Goal: Task Accomplishment & Management: Complete application form

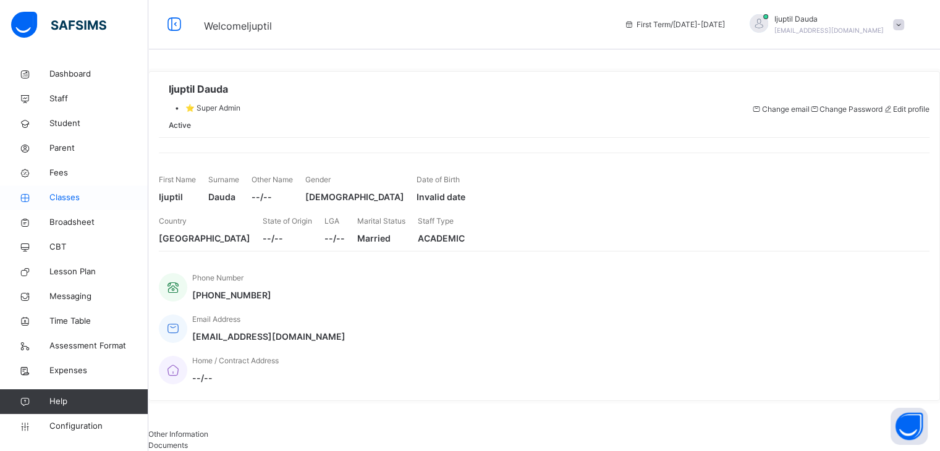
click at [93, 198] on span "Classes" at bounding box center [98, 198] width 99 height 12
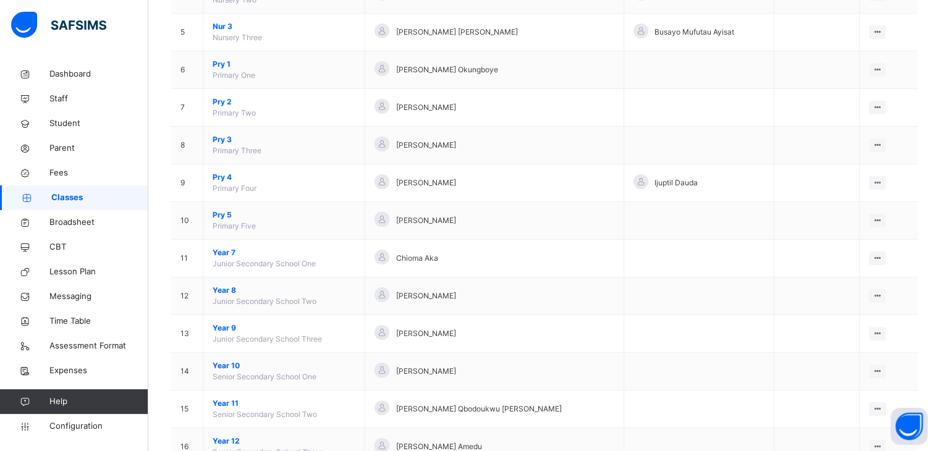
scroll to position [328, 0]
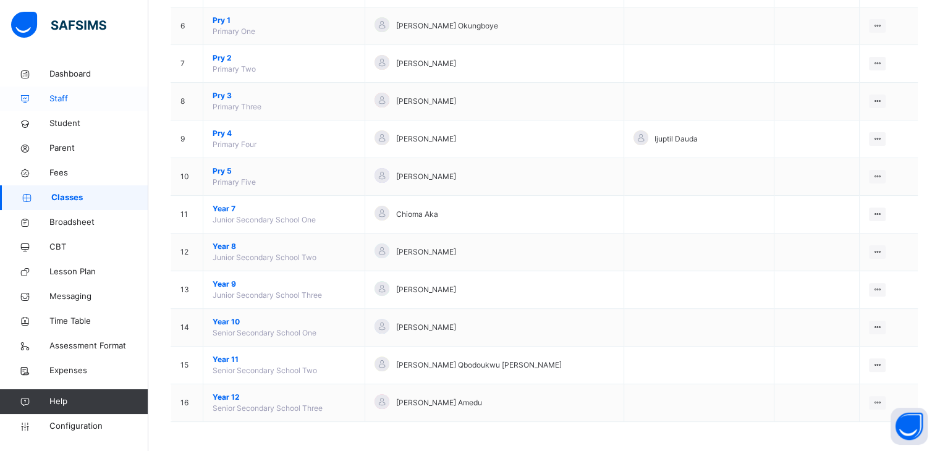
click at [68, 103] on span "Staff" at bounding box center [98, 99] width 99 height 12
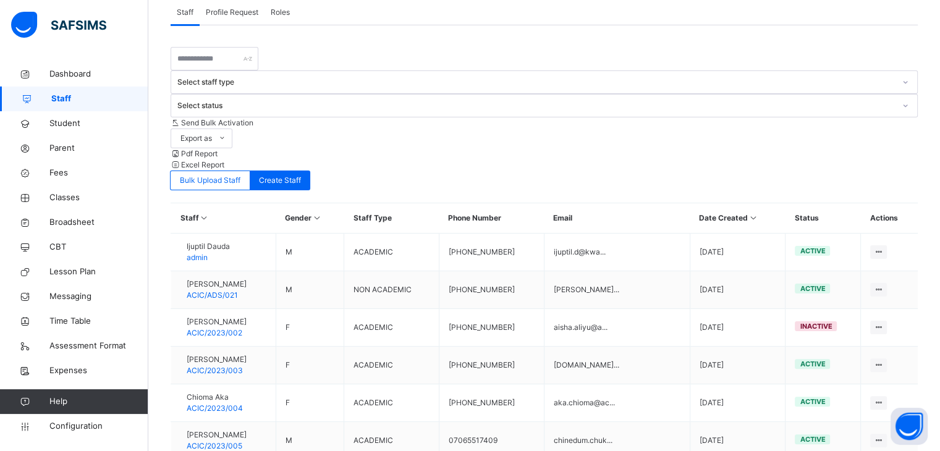
scroll to position [245, 0]
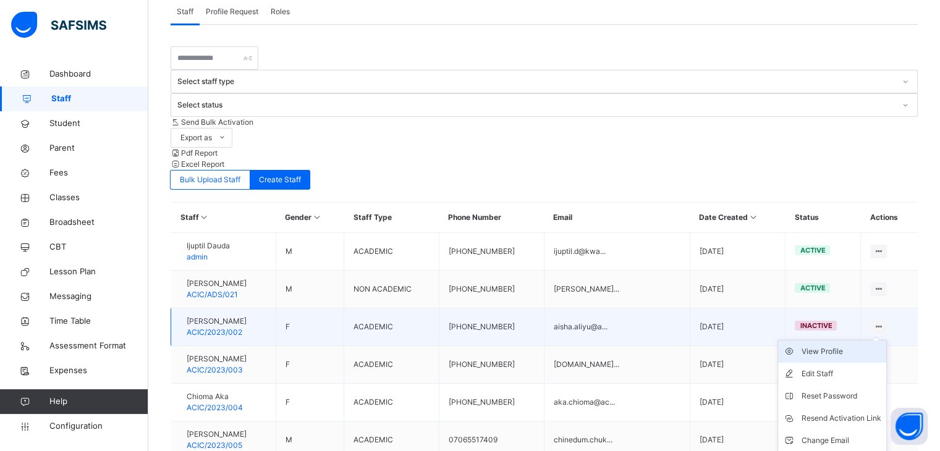
click at [826, 345] on div "View Profile" at bounding box center [841, 351] width 80 height 12
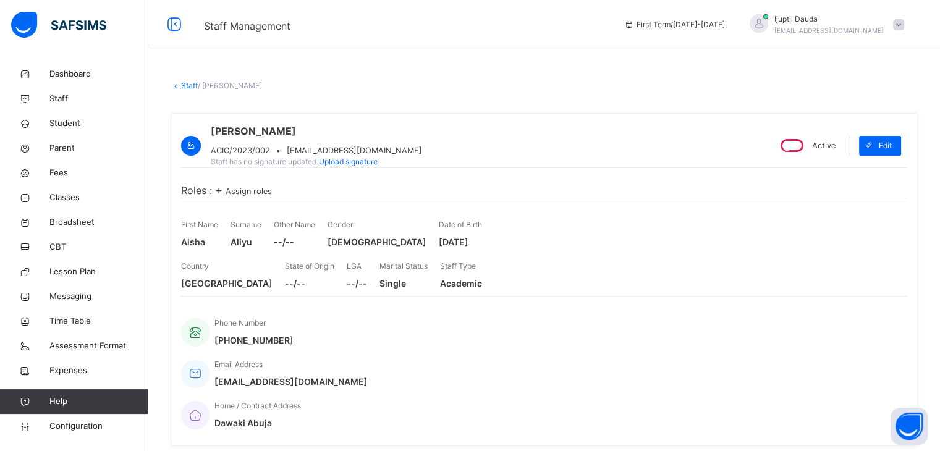
click at [189, 87] on link "Staff" at bounding box center [189, 85] width 17 height 9
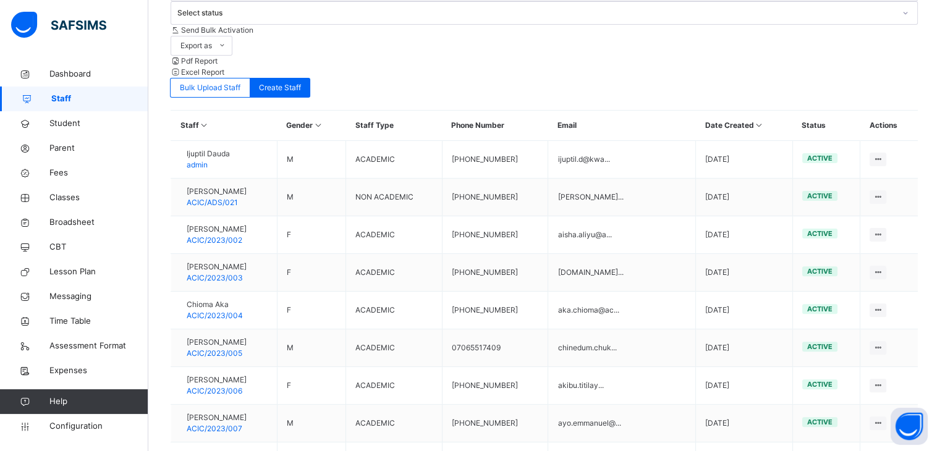
scroll to position [374, 0]
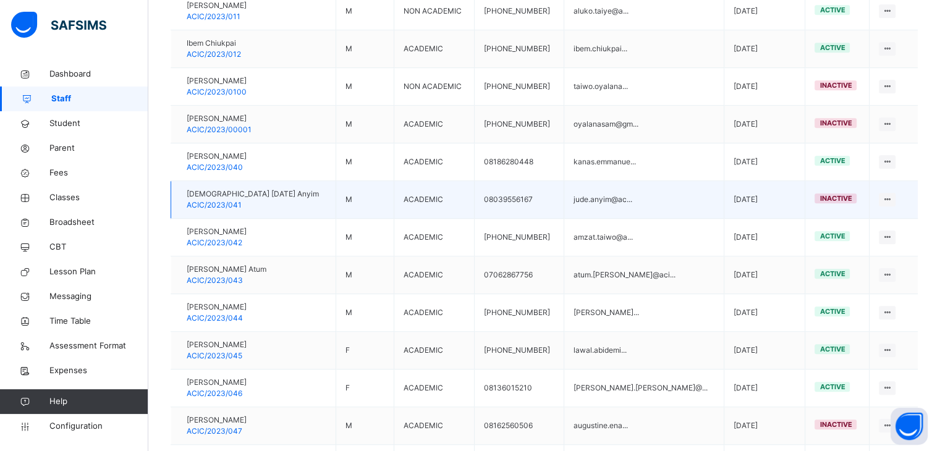
scroll to position [863, 0]
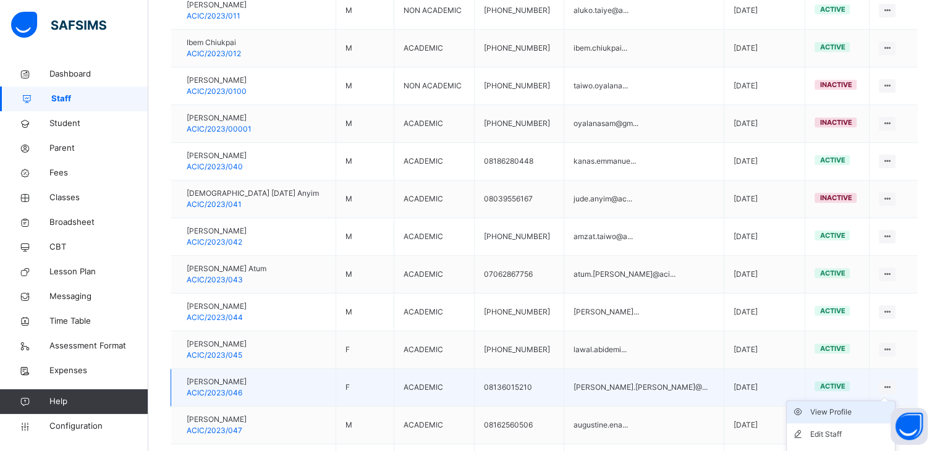
click at [853, 406] on div "View Profile" at bounding box center [850, 412] width 80 height 12
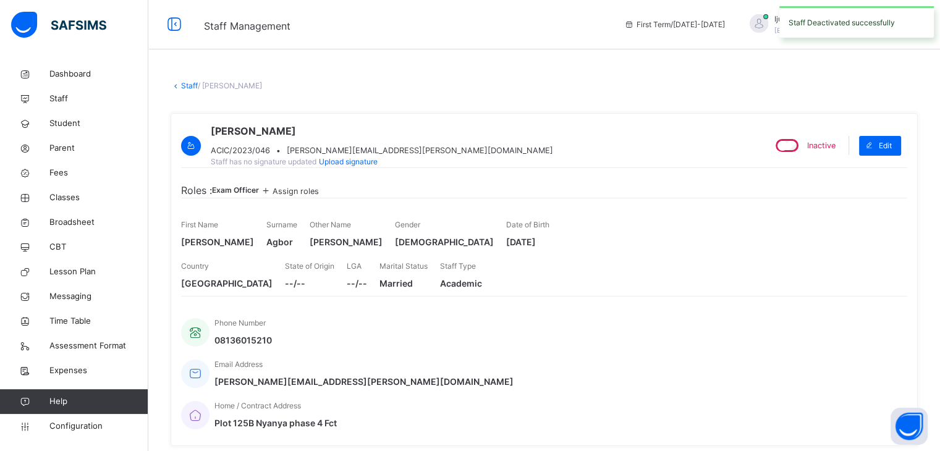
click at [188, 87] on link "Staff" at bounding box center [189, 85] width 17 height 9
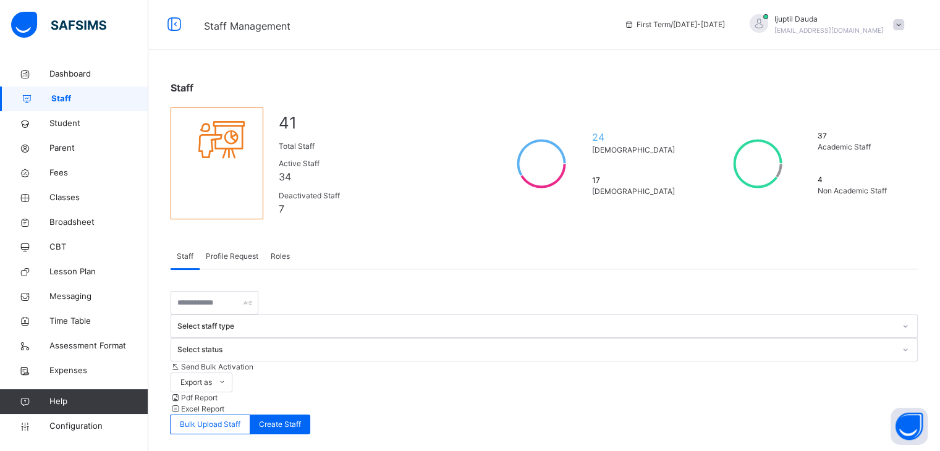
scroll to position [109, 0]
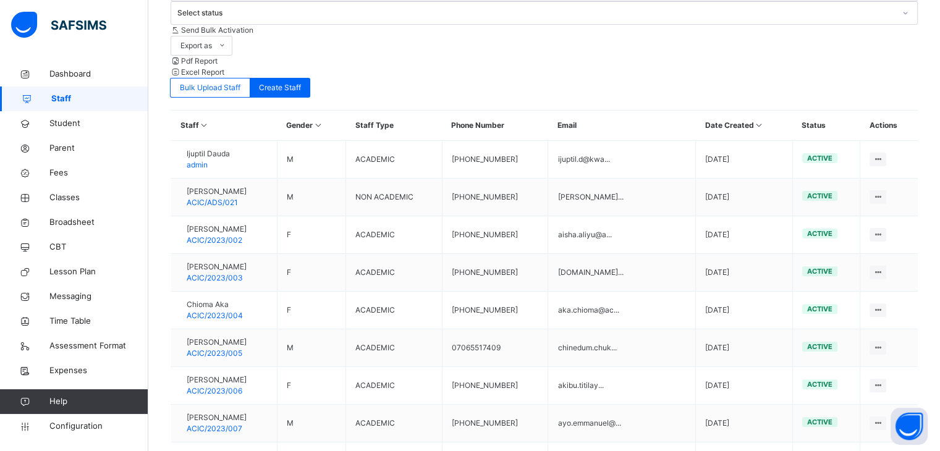
scroll to position [374, 0]
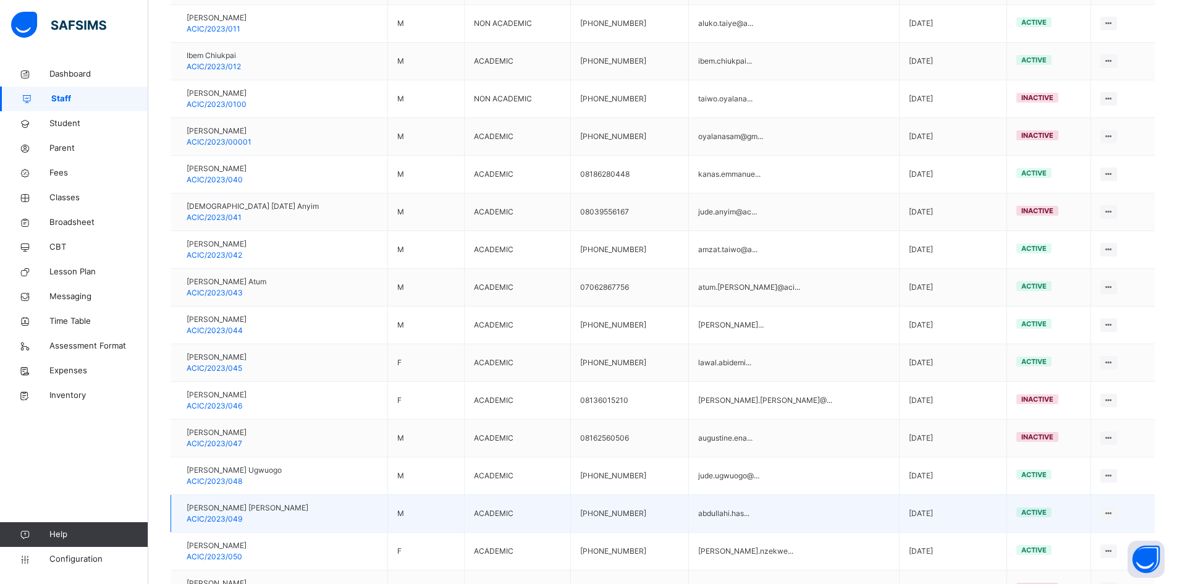
scroll to position [850, 0]
click at [949, 450] on div "View Profile" at bounding box center [1072, 537] width 80 height 12
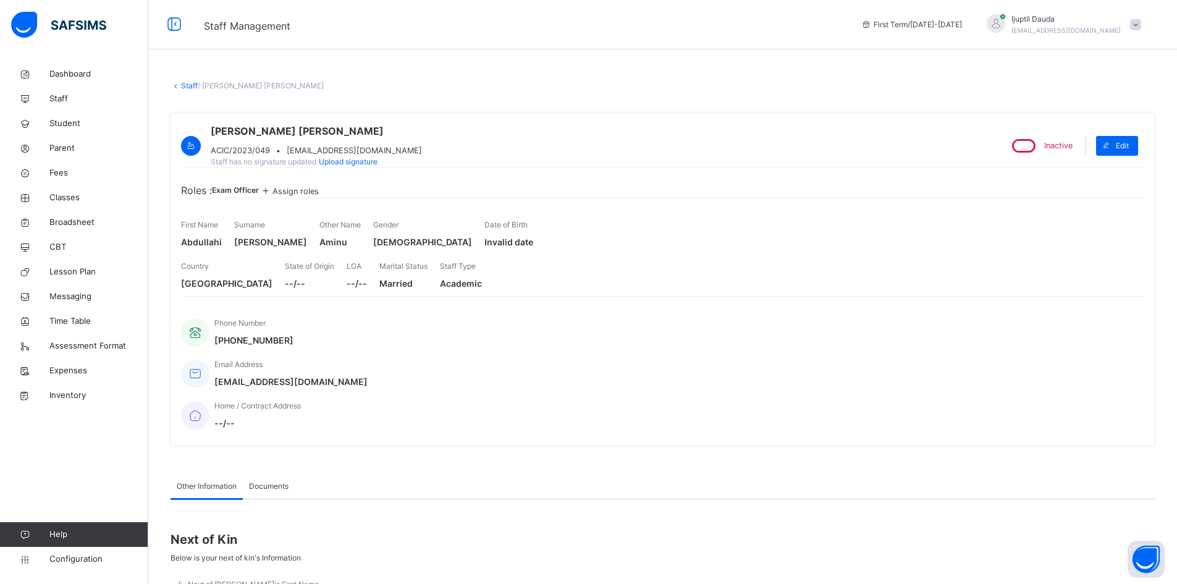
click at [190, 85] on link "Staff" at bounding box center [189, 85] width 17 height 9
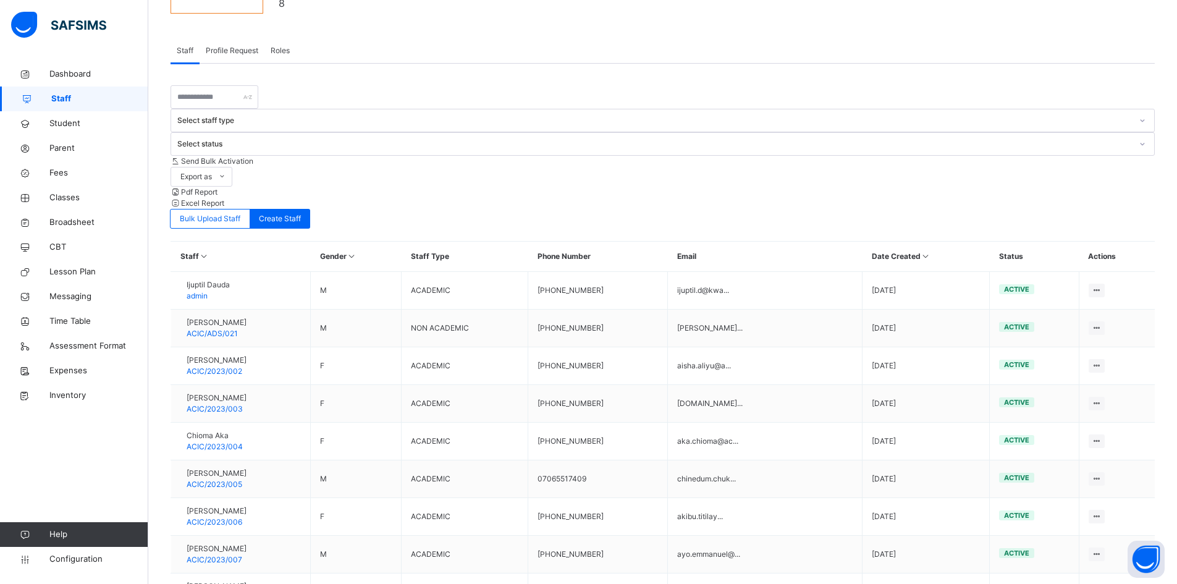
scroll to position [243, 0]
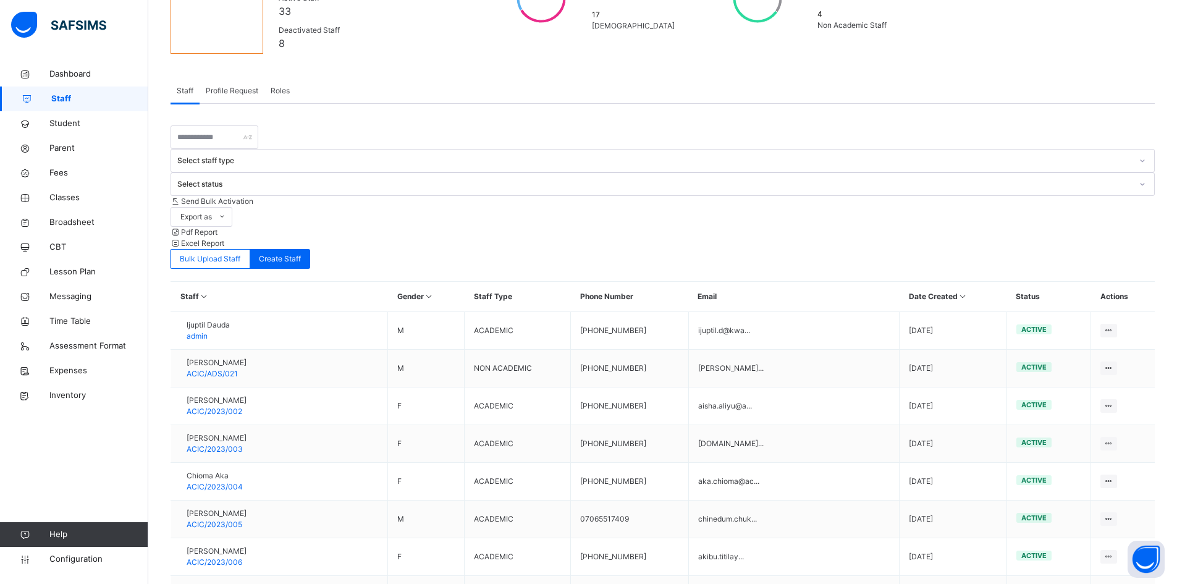
scroll to position [166, 0]
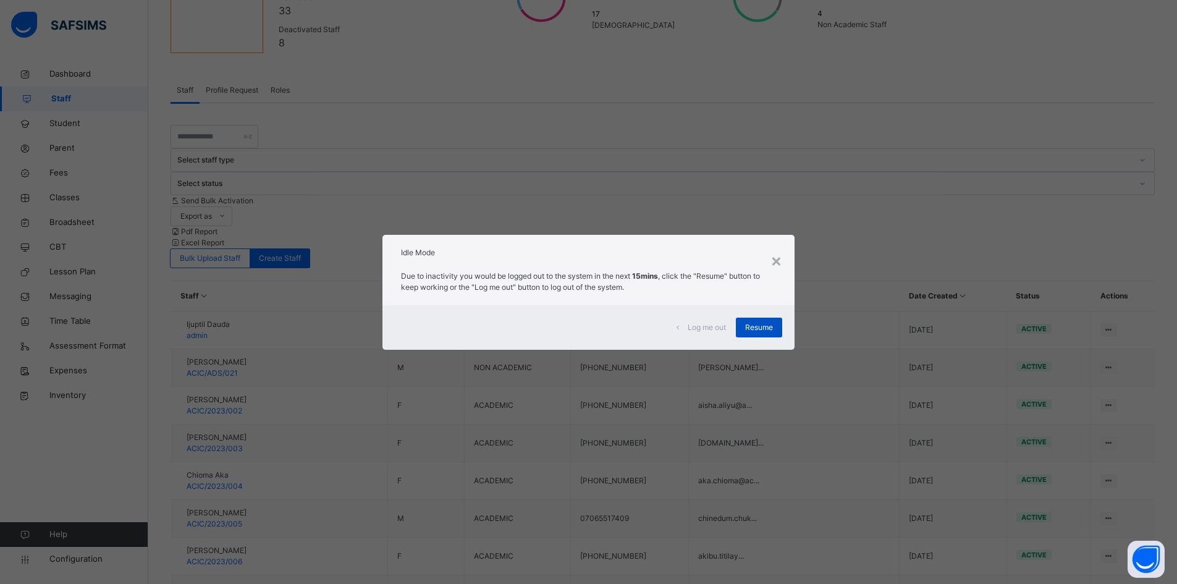
click at [768, 327] on span "Resume" at bounding box center [759, 327] width 28 height 11
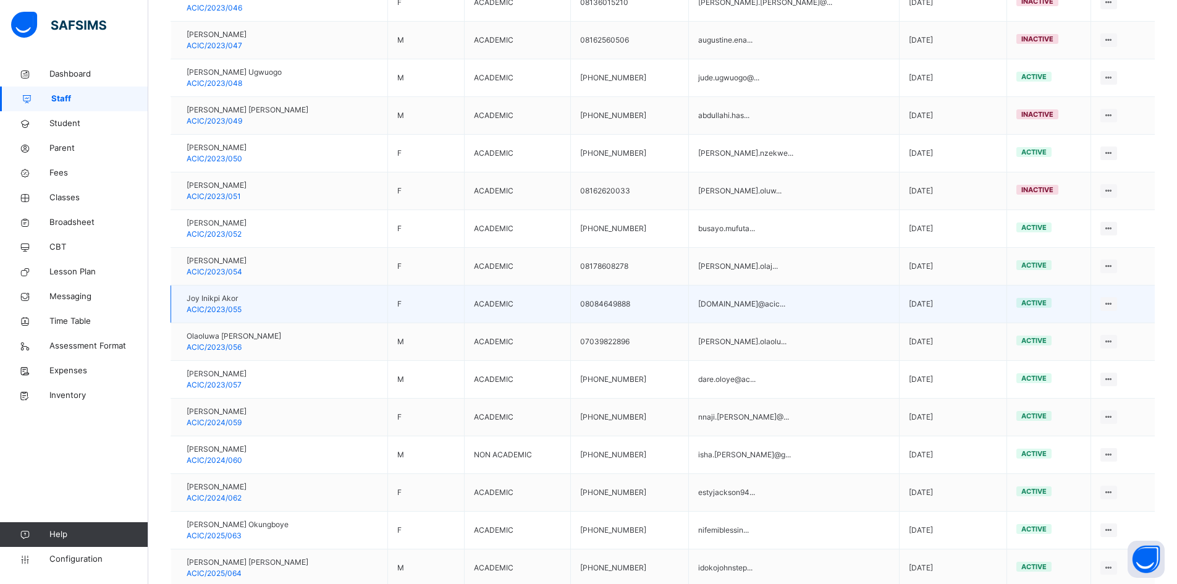
scroll to position [1247, 0]
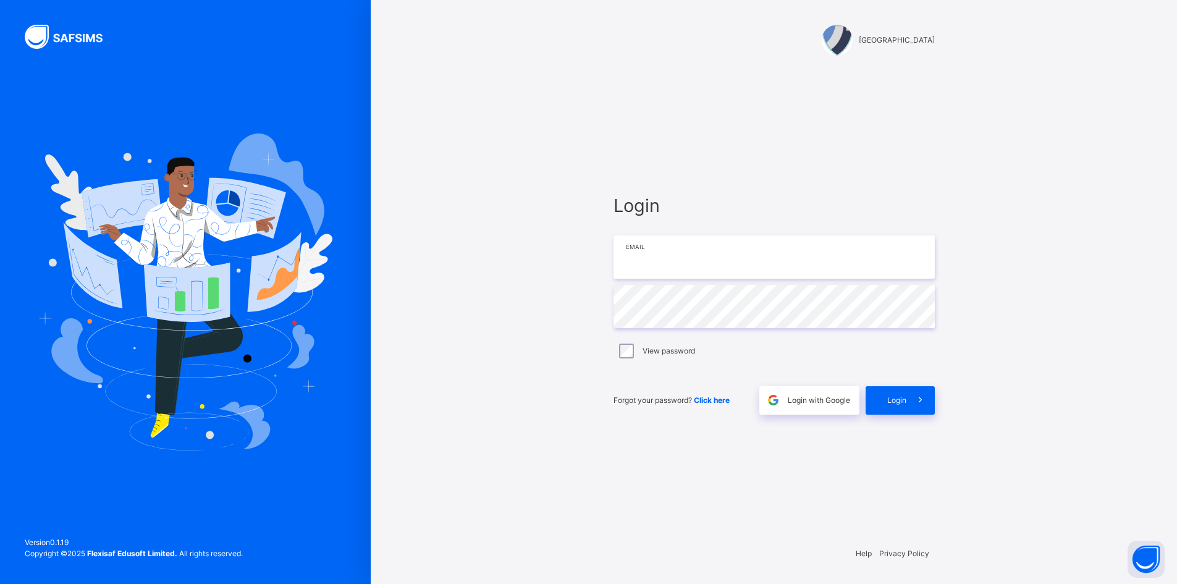
type input "**********"
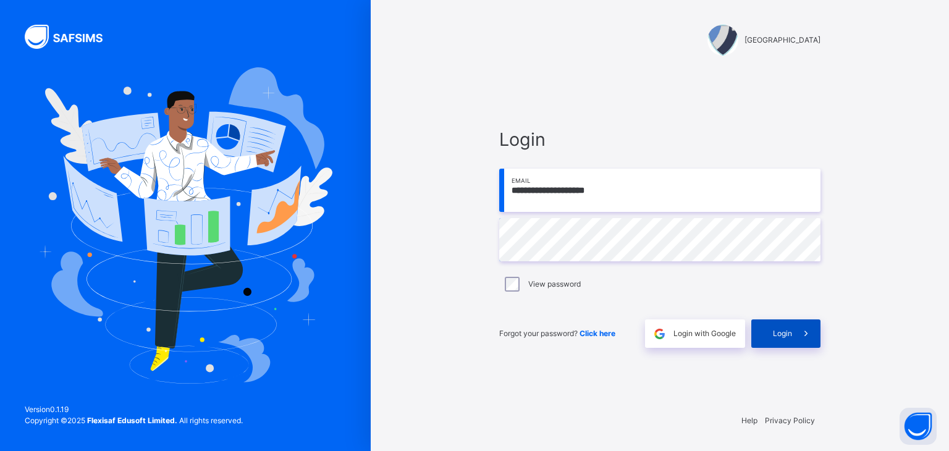
click at [792, 332] on span at bounding box center [806, 333] width 28 height 28
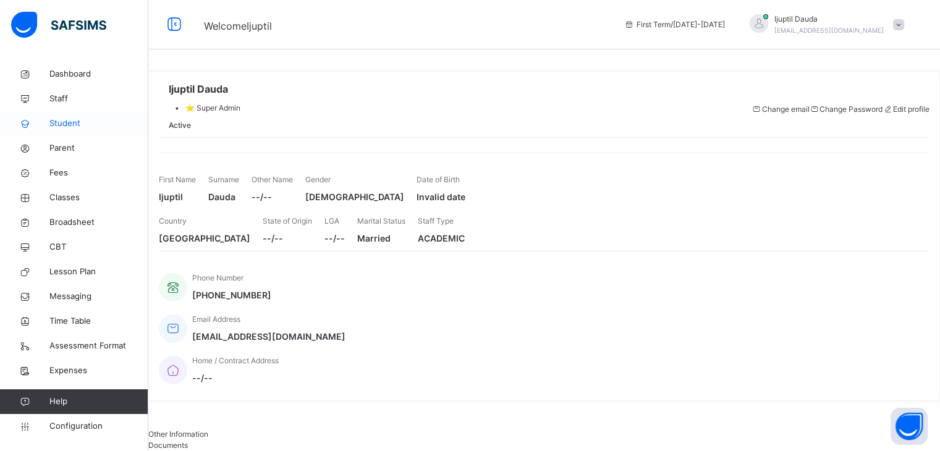
click at [65, 124] on span "Student" at bounding box center [98, 123] width 99 height 12
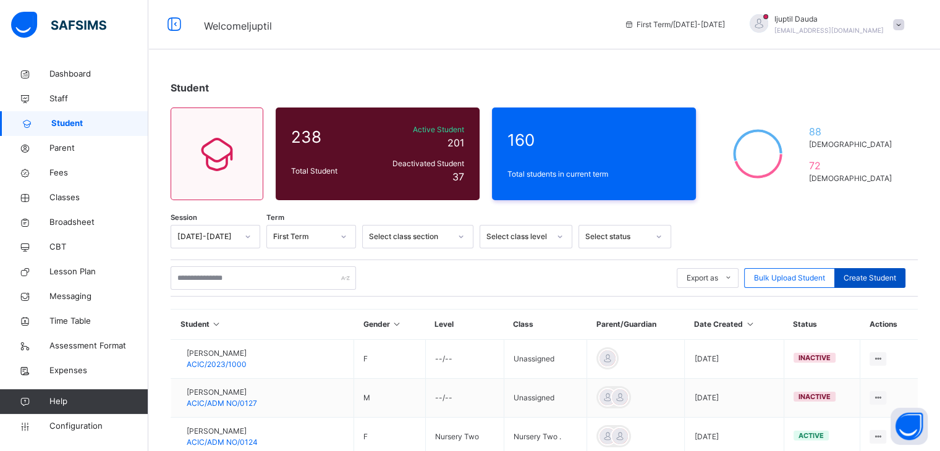
click at [864, 274] on span "Create Student" at bounding box center [869, 278] width 53 height 11
select select "**"
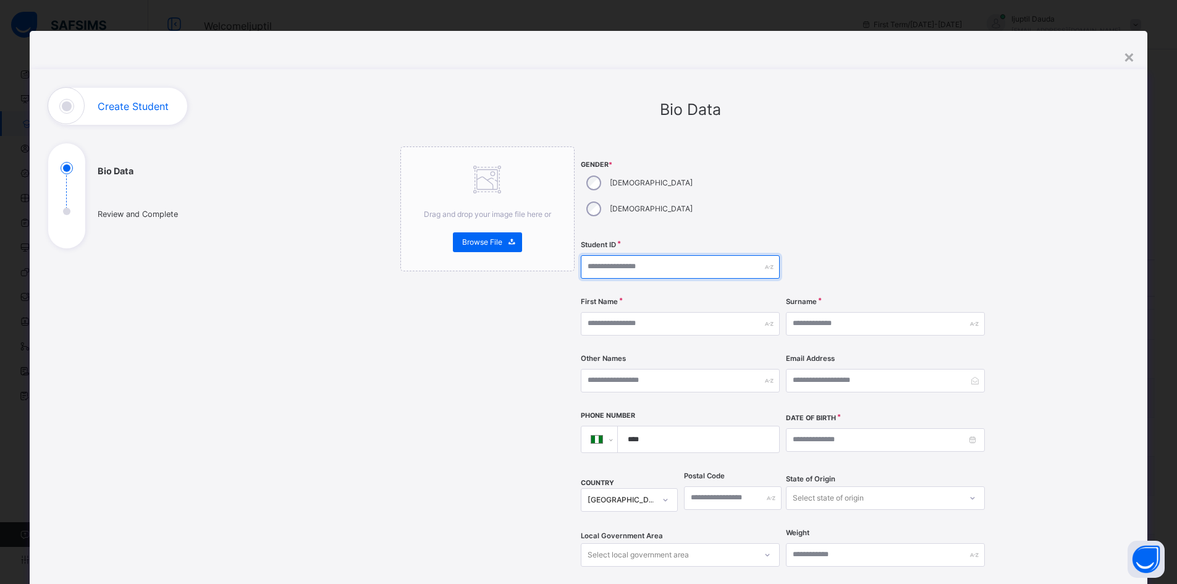
click at [618, 255] on input "text" at bounding box center [680, 266] width 199 height 23
type input "**********"
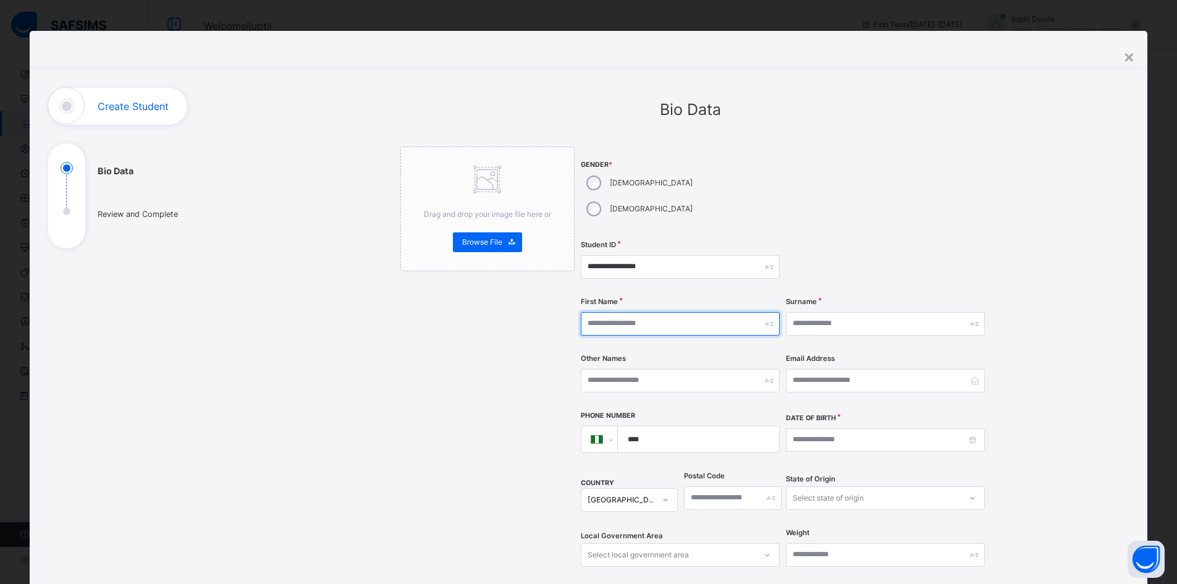
click at [622, 312] on input "text" at bounding box center [680, 323] width 199 height 23
type input "*"
type input "********"
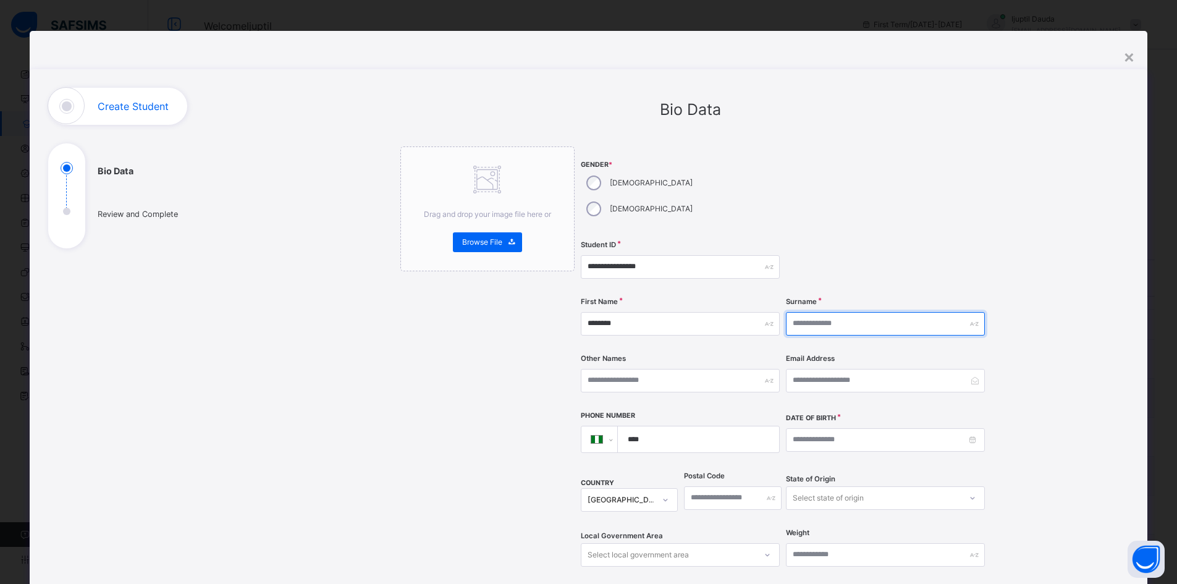
click at [805, 312] on input "text" at bounding box center [885, 323] width 199 height 23
type input "**********"
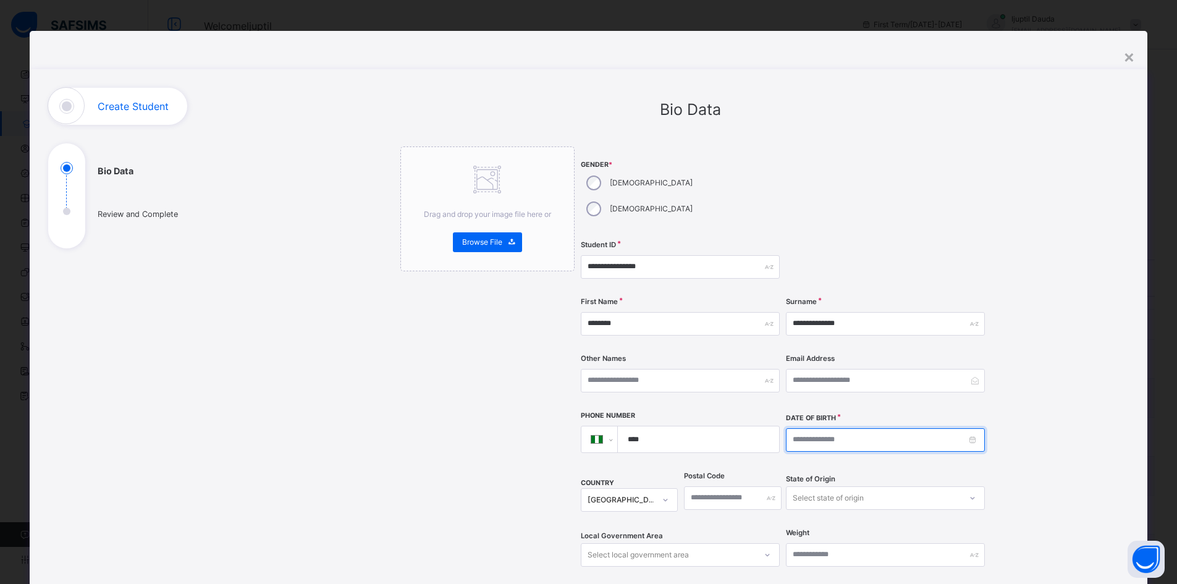
click at [834, 428] on input at bounding box center [885, 439] width 199 height 23
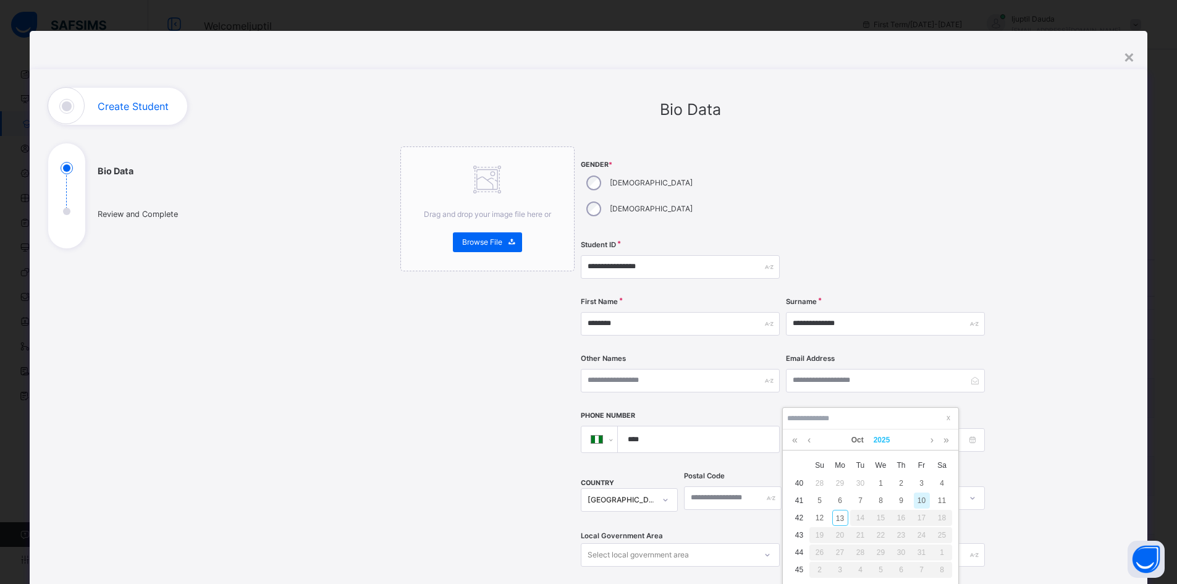
click at [877, 440] on link "2025" at bounding box center [882, 439] width 27 height 21
click at [788, 439] on link at bounding box center [792, 440] width 19 height 23
click at [880, 450] on link "2016" at bounding box center [870, 547] width 28 height 22
click at [860, 444] on link "Oct" at bounding box center [858, 439] width 22 height 21
click at [925, 450] on link "Jun" at bounding box center [925, 511] width 28 height 22
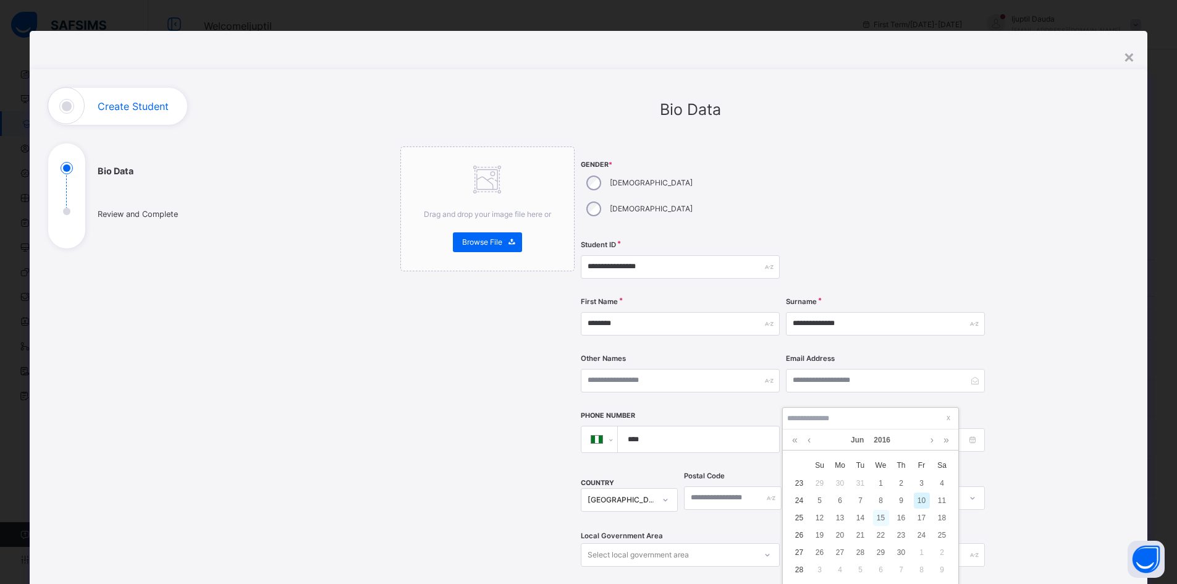
click at [881, 450] on div "15" at bounding box center [881, 518] width 16 height 16
type input "**********"
click at [949, 374] on div "**********" at bounding box center [690, 478] width 877 height 780
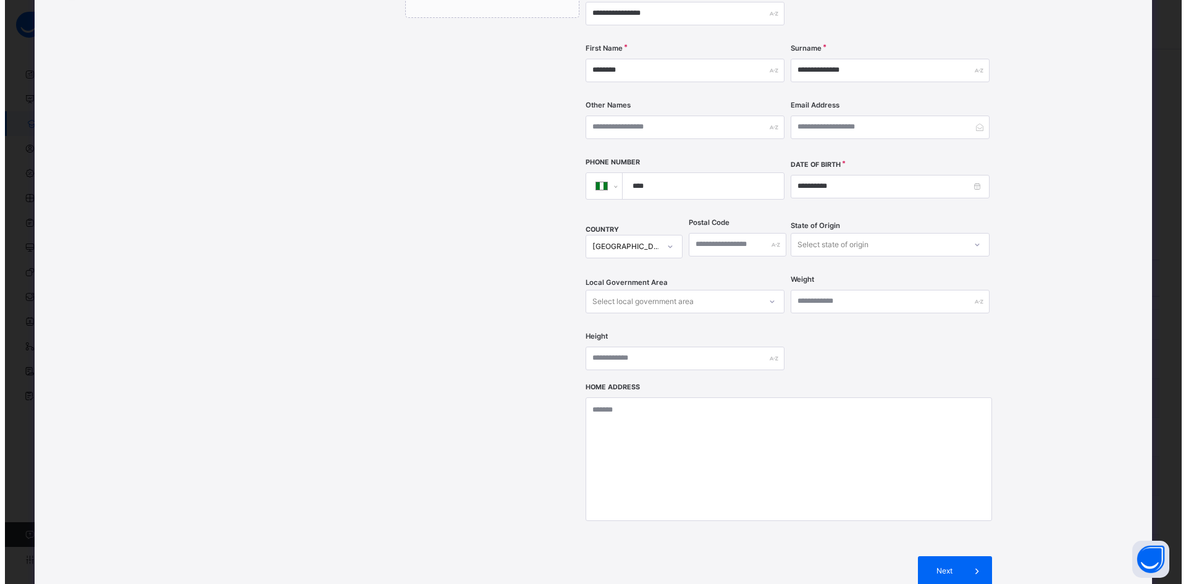
scroll to position [254, 0]
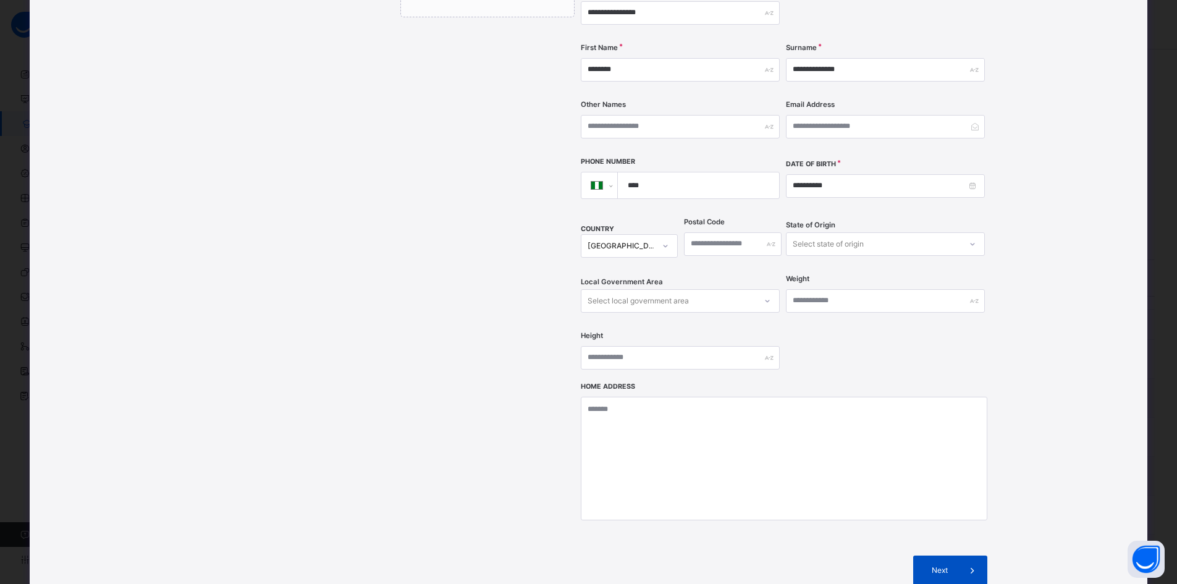
click at [949, 450] on div "Next" at bounding box center [950, 571] width 74 height 30
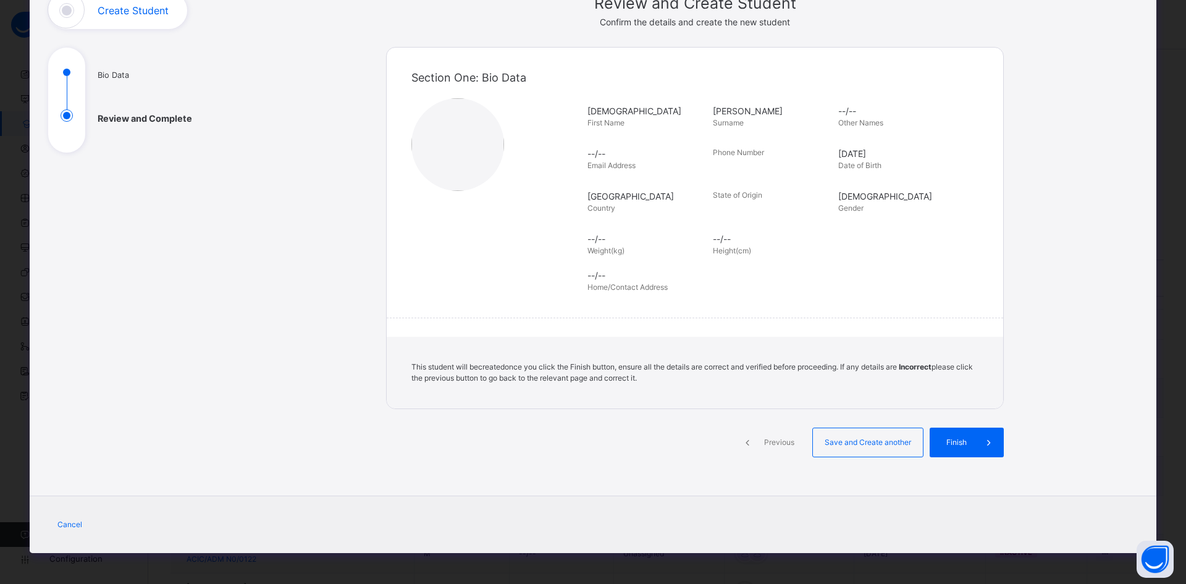
scroll to position [96, 0]
click at [882, 439] on span "Save and Create another" at bounding box center [867, 442] width 91 height 11
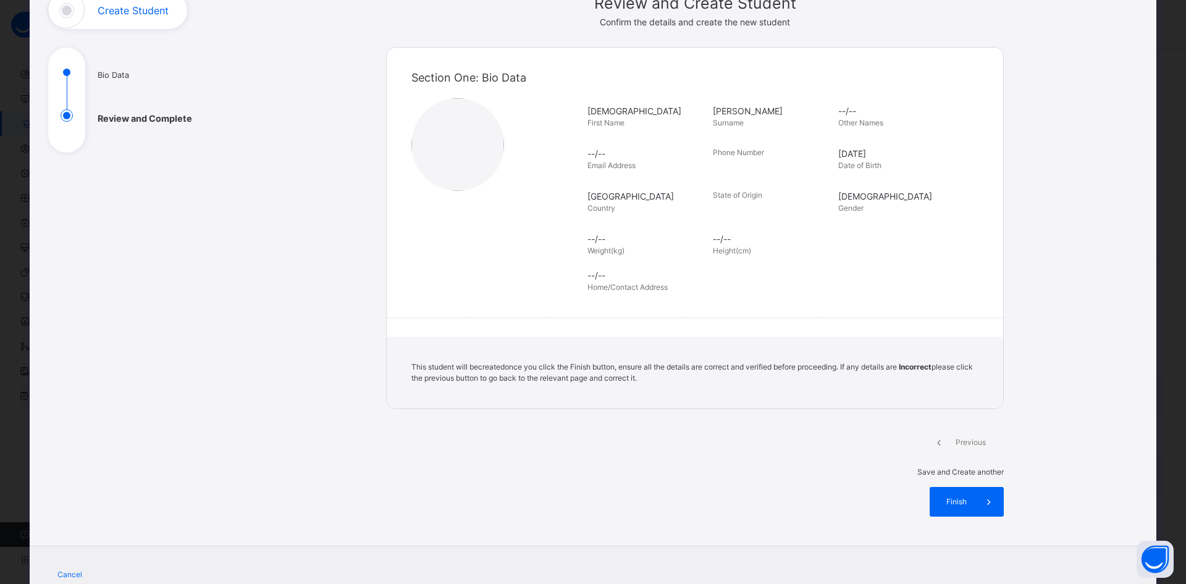
select select "**"
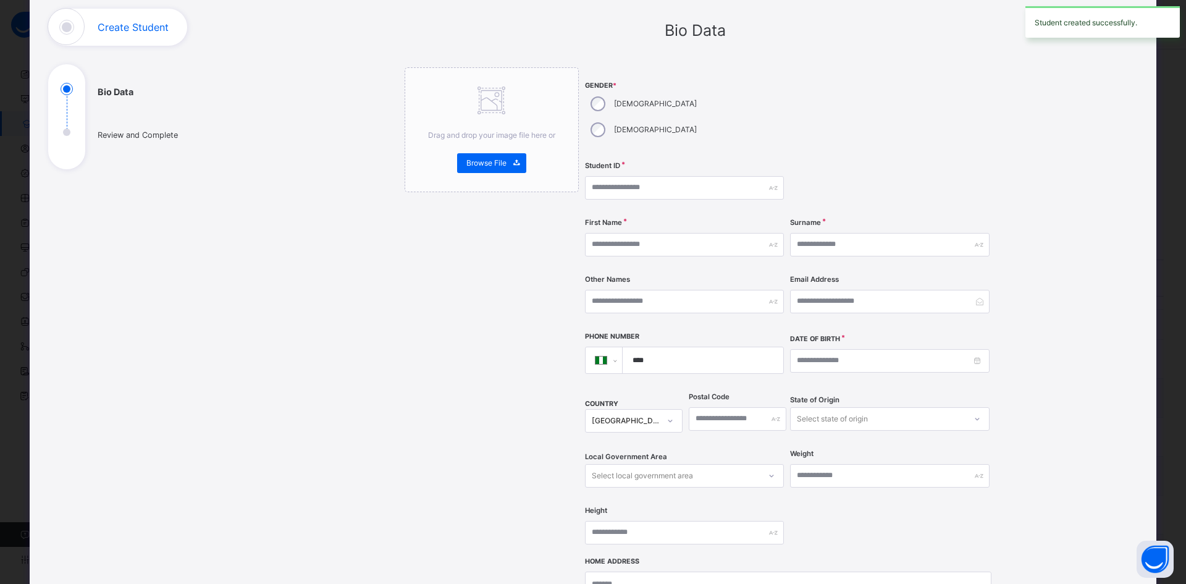
scroll to position [78, 0]
click at [615, 177] on input "text" at bounding box center [684, 188] width 199 height 23
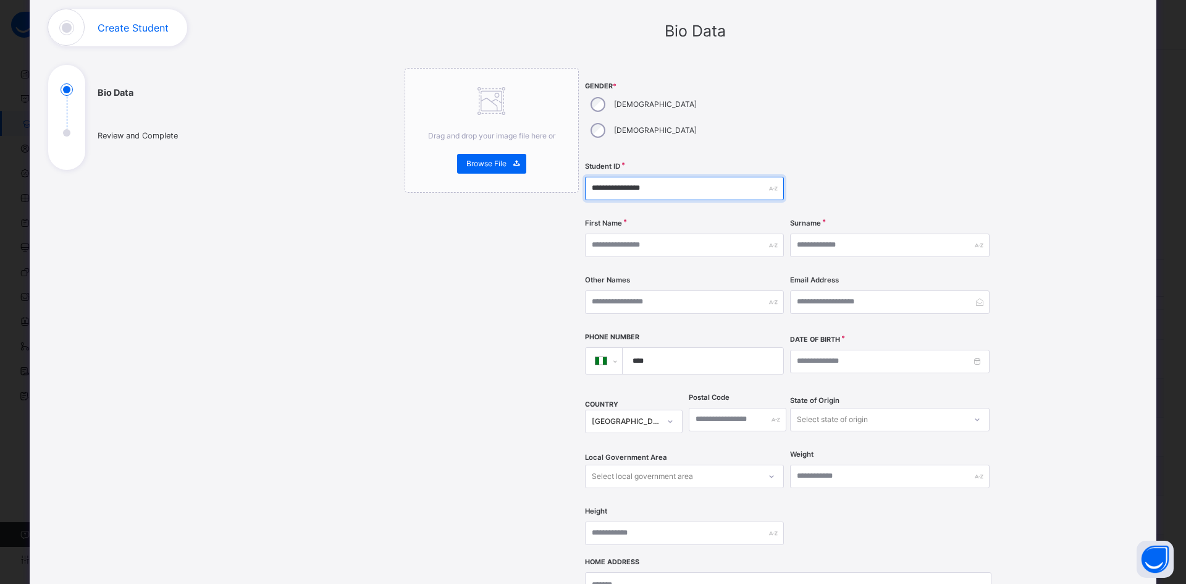
type input "**********"
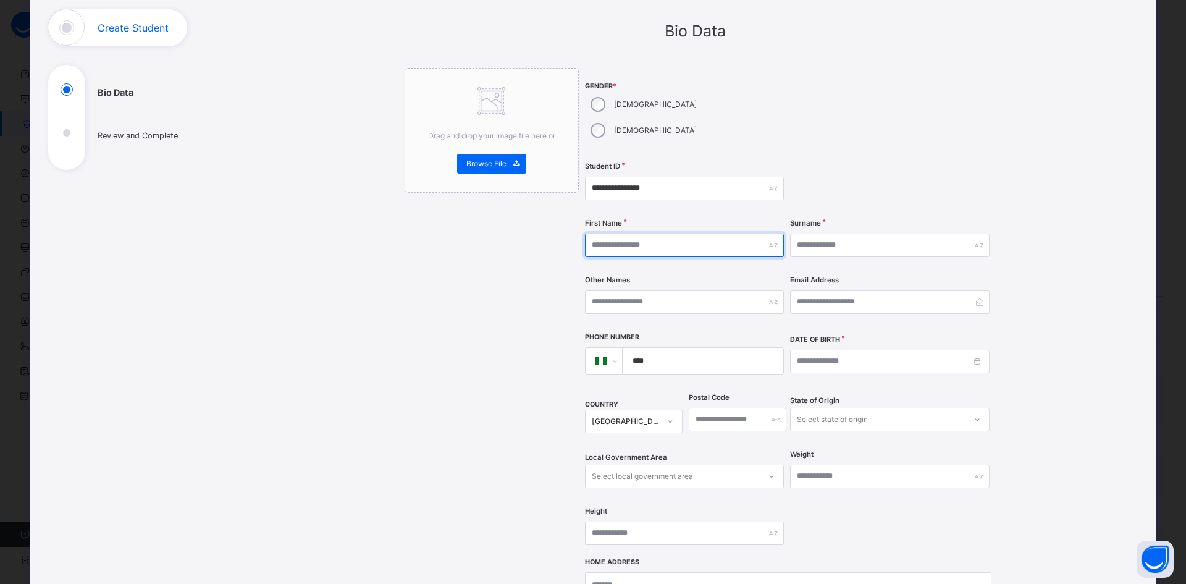
click at [639, 234] on input "text" at bounding box center [684, 245] width 199 height 23
type input "**********"
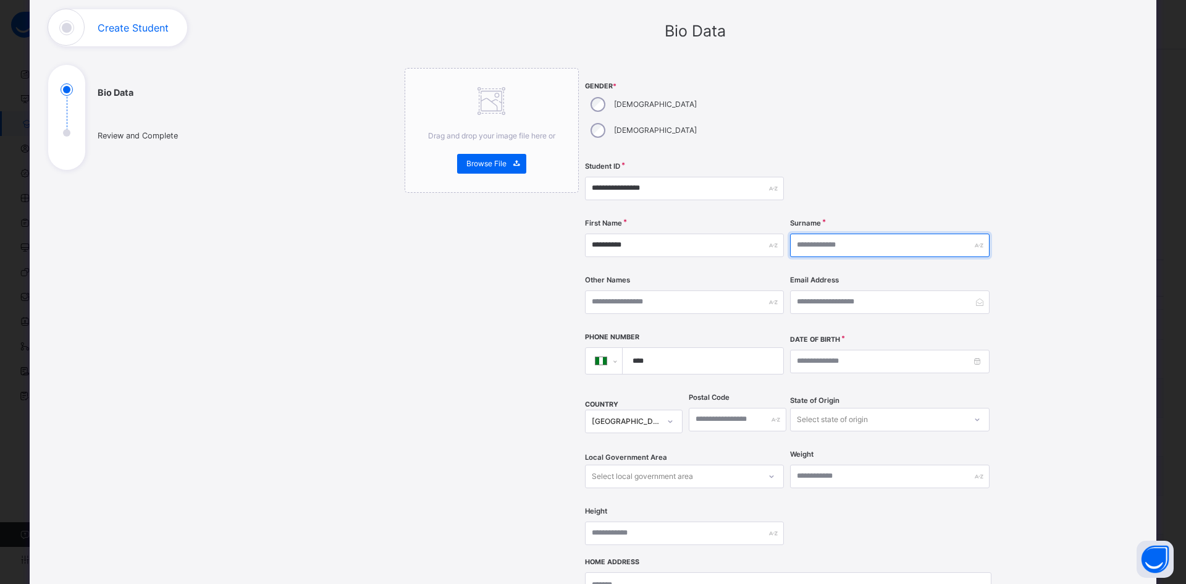
click at [811, 234] on input "text" at bounding box center [889, 245] width 199 height 23
type input "********"
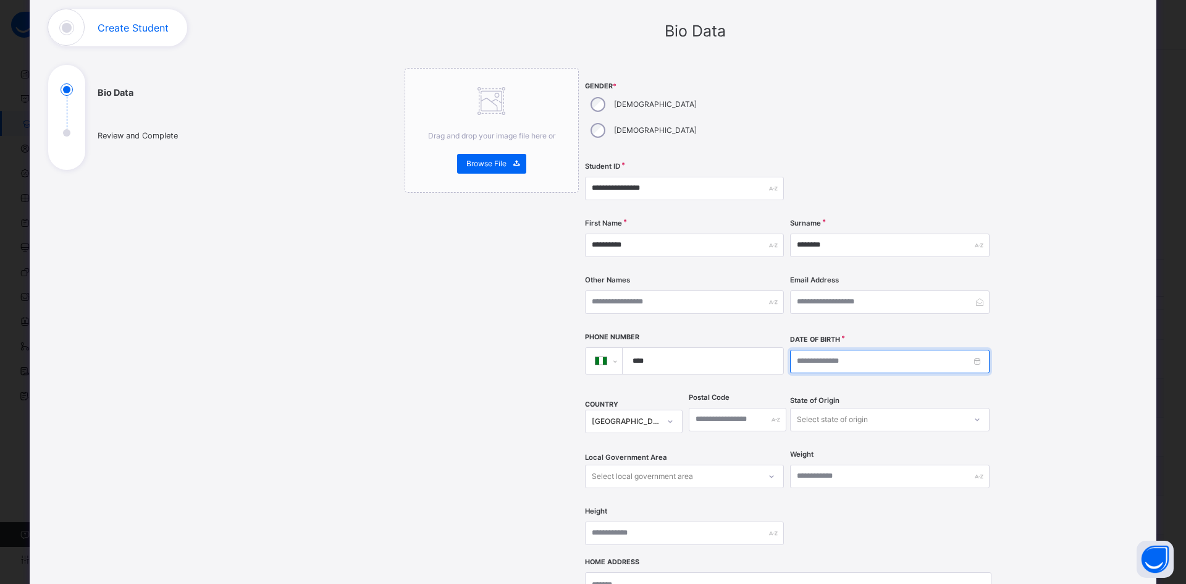
click at [825, 350] on input at bounding box center [889, 361] width 199 height 23
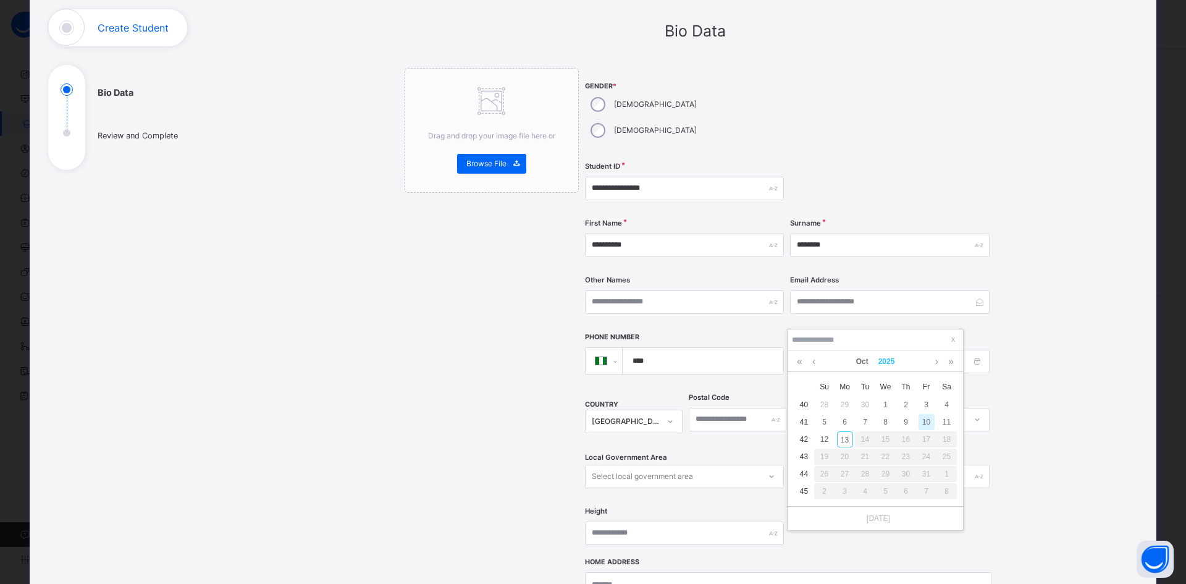
click at [894, 357] on link "2025" at bounding box center [887, 361] width 27 height 21
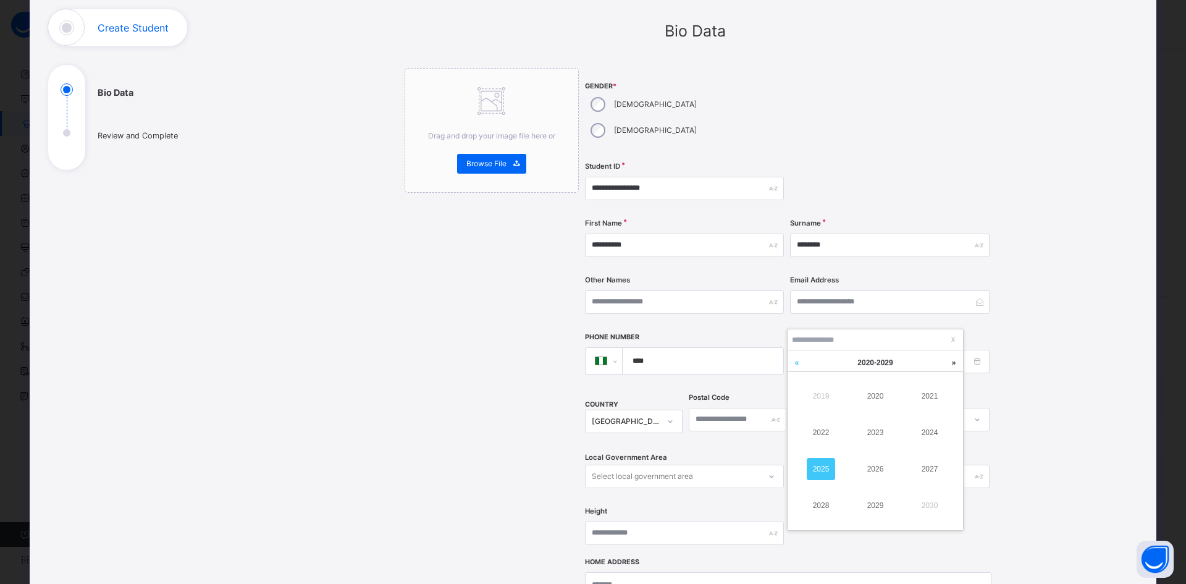
click at [803, 363] on link at bounding box center [797, 362] width 19 height 23
click at [939, 403] on link "2011" at bounding box center [930, 396] width 28 height 22
click at [866, 364] on link "Oct" at bounding box center [863, 361] width 22 height 21
click at [823, 397] on link "Jan" at bounding box center [821, 396] width 28 height 22
click at [886, 421] on div "5" at bounding box center [886, 422] width 16 height 16
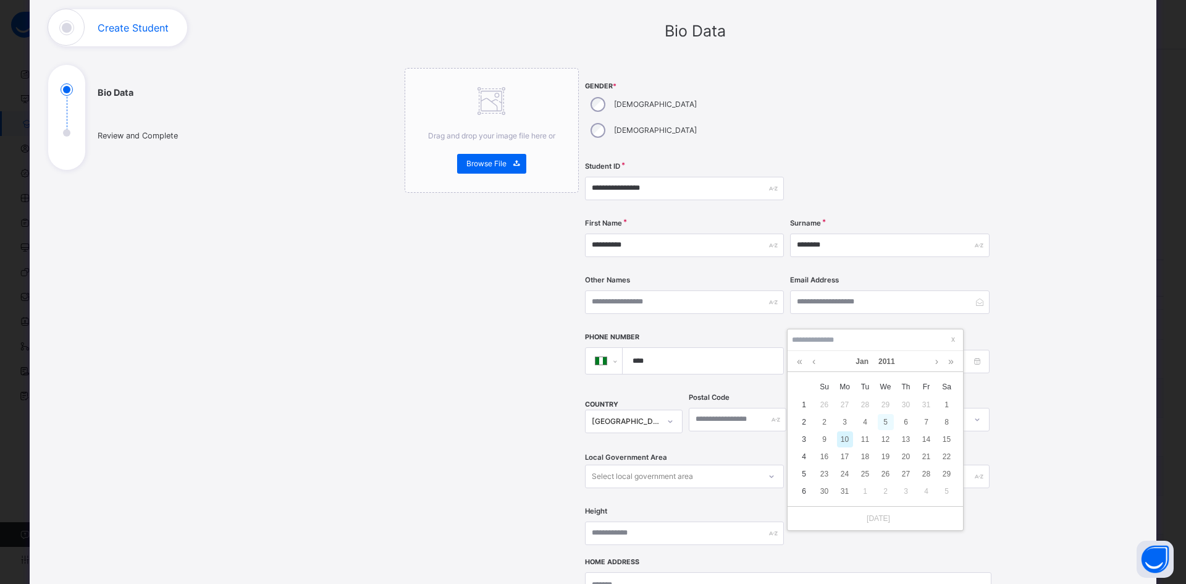
type input "**********"
click at [949, 392] on div "**********" at bounding box center [695, 399] width 886 height 780
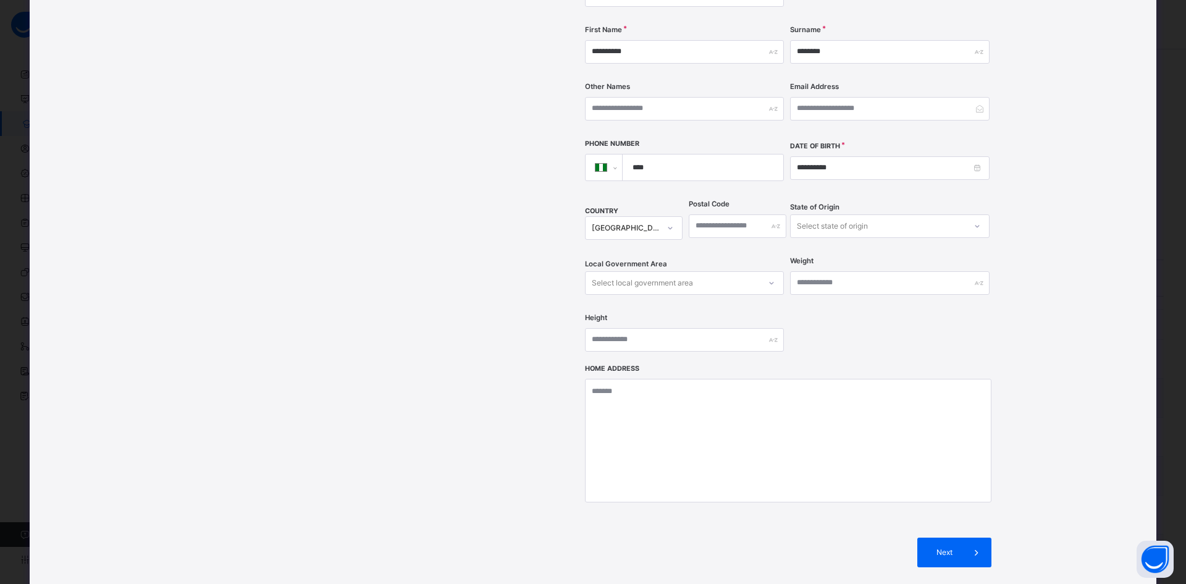
scroll to position [279, 0]
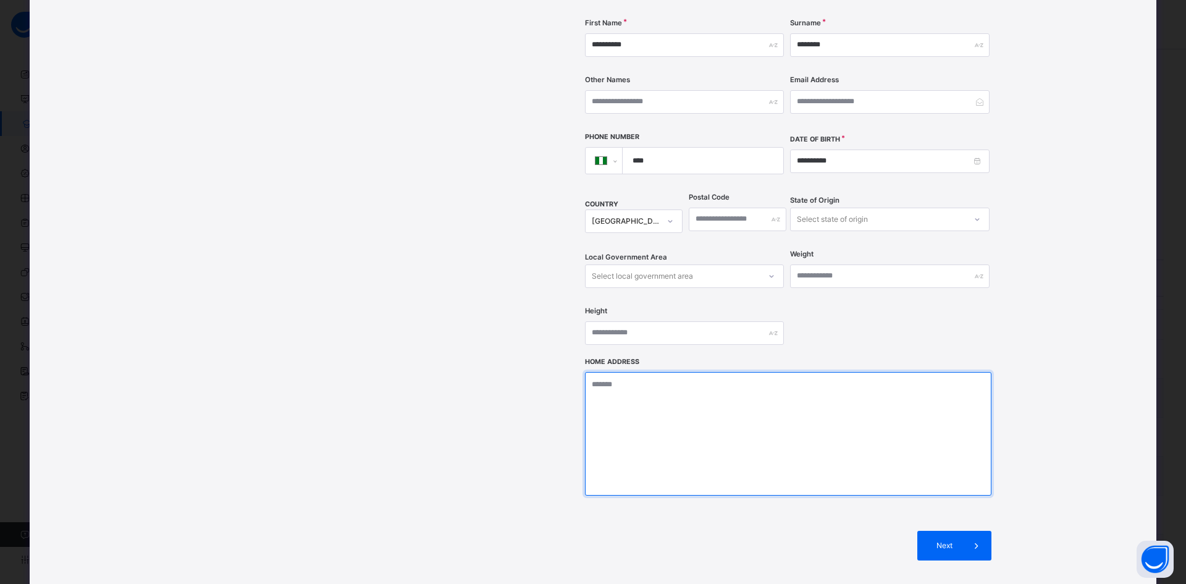
click at [664, 372] on textarea at bounding box center [788, 434] width 407 height 124
type textarea "**********"
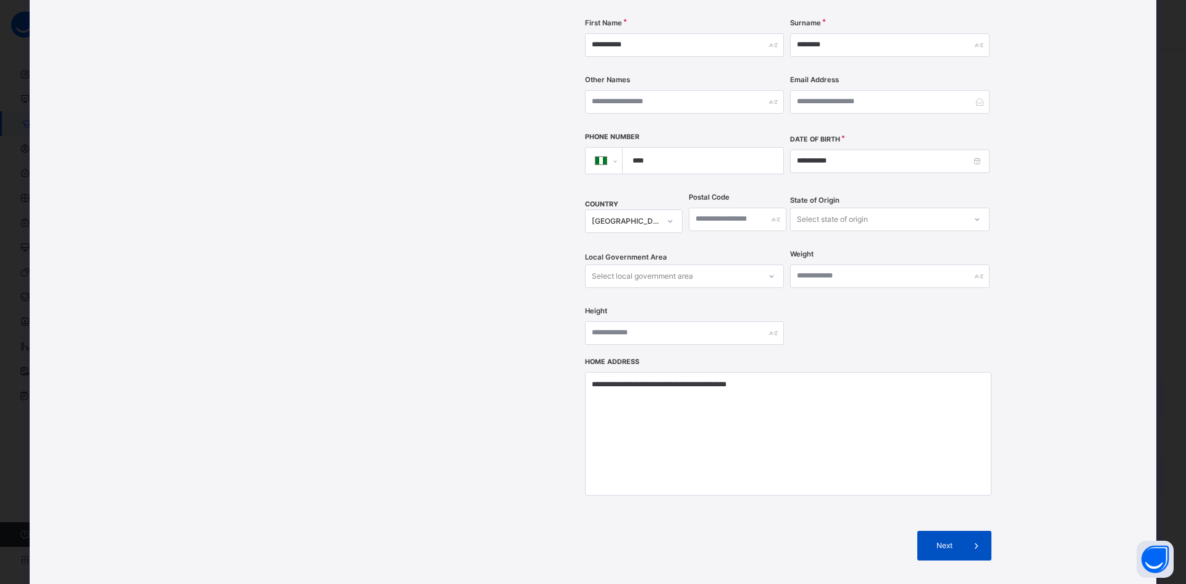
click at [940, 450] on span "Next" at bounding box center [944, 545] width 35 height 11
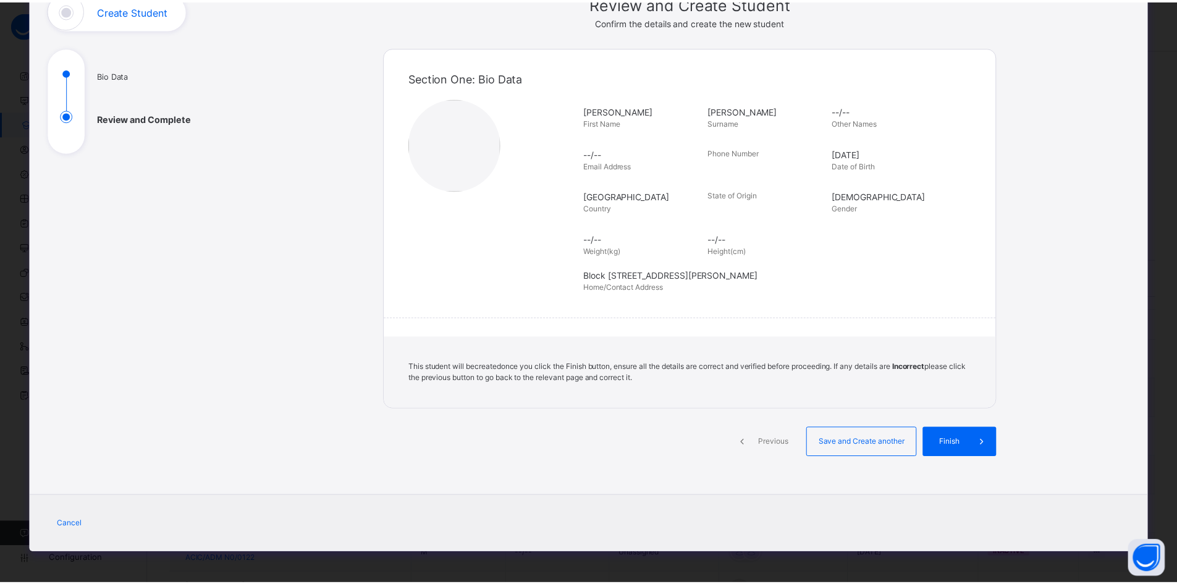
scroll to position [96, 0]
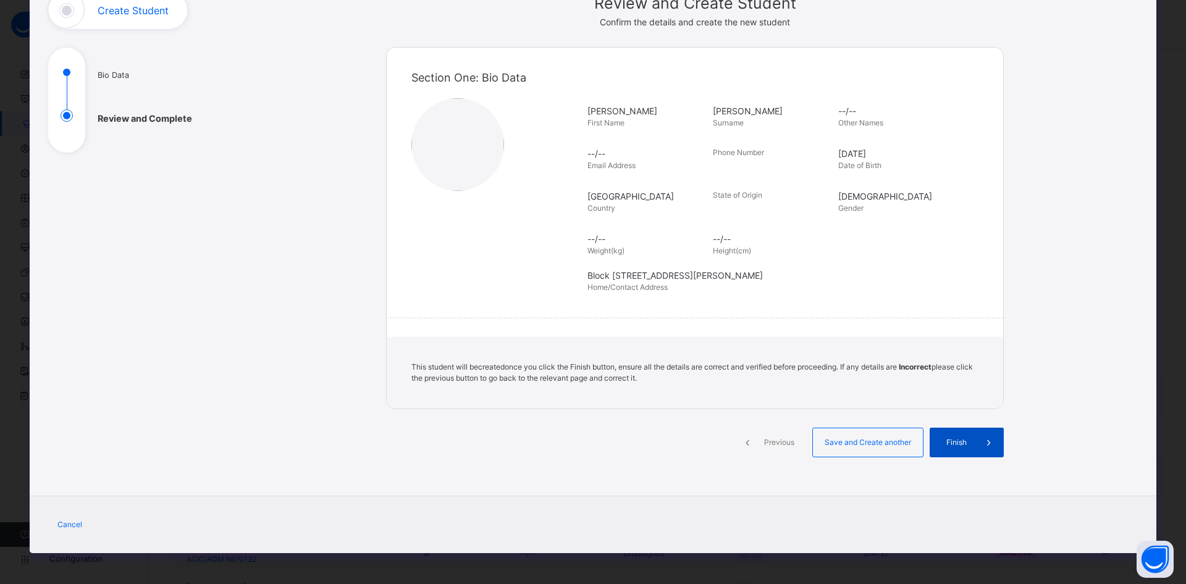
click at [949, 442] on span "Finish" at bounding box center [956, 442] width 35 height 11
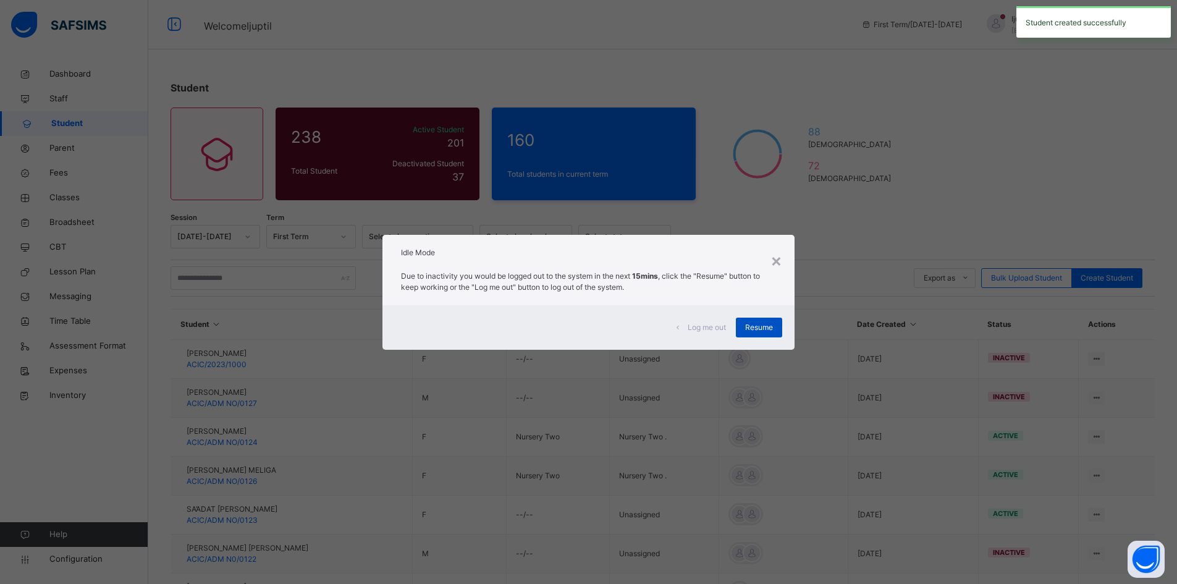
click at [763, 318] on div "Resume" at bounding box center [759, 328] width 46 height 20
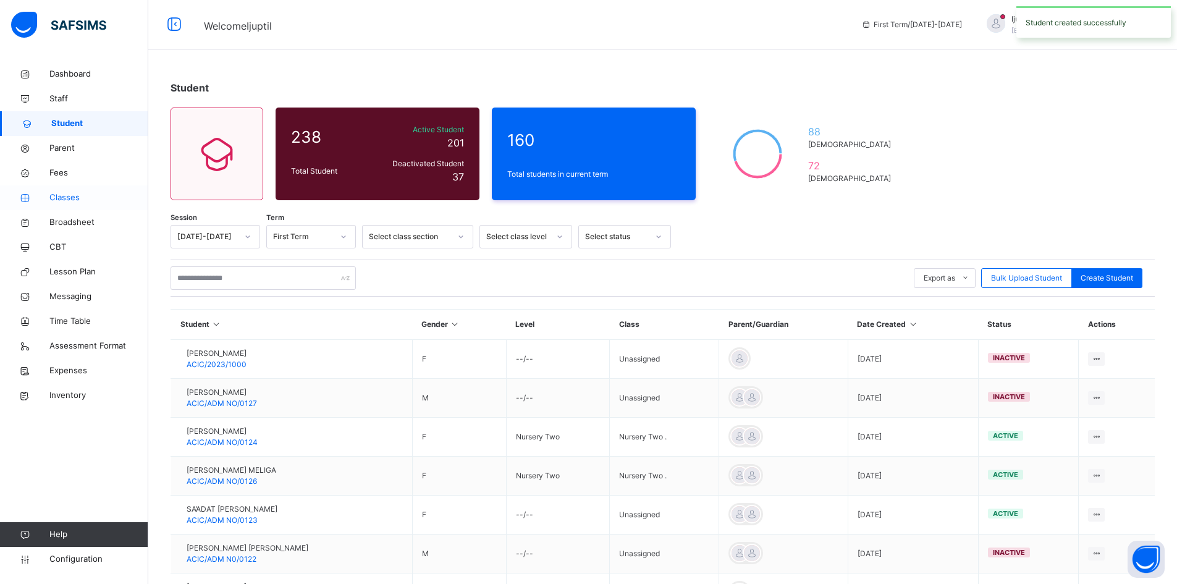
click at [49, 201] on span "Classes" at bounding box center [98, 198] width 99 height 12
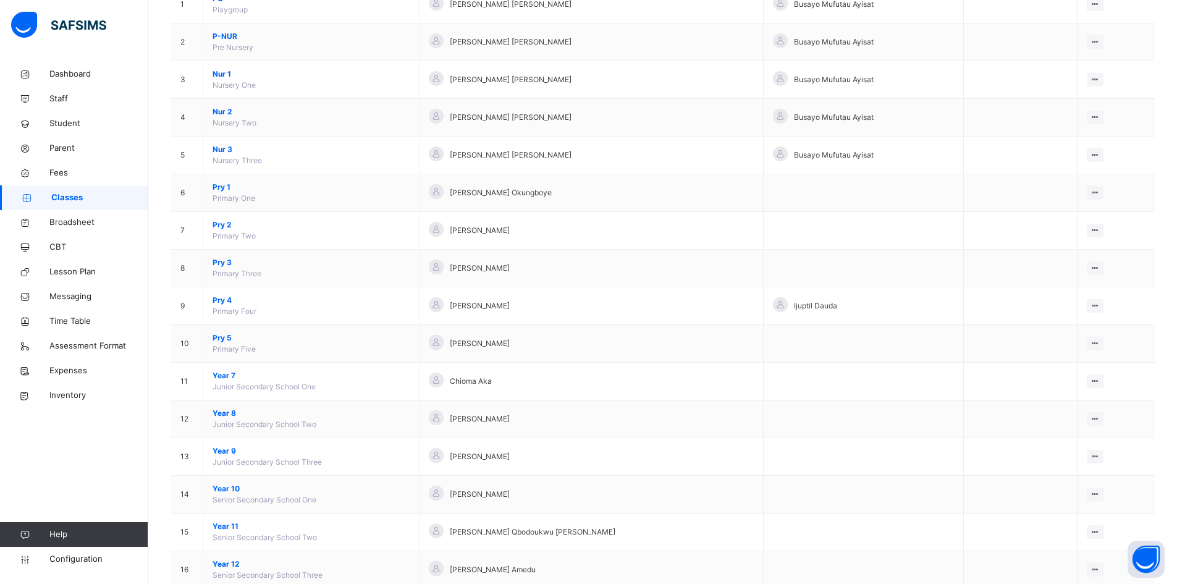
scroll to position [197, 0]
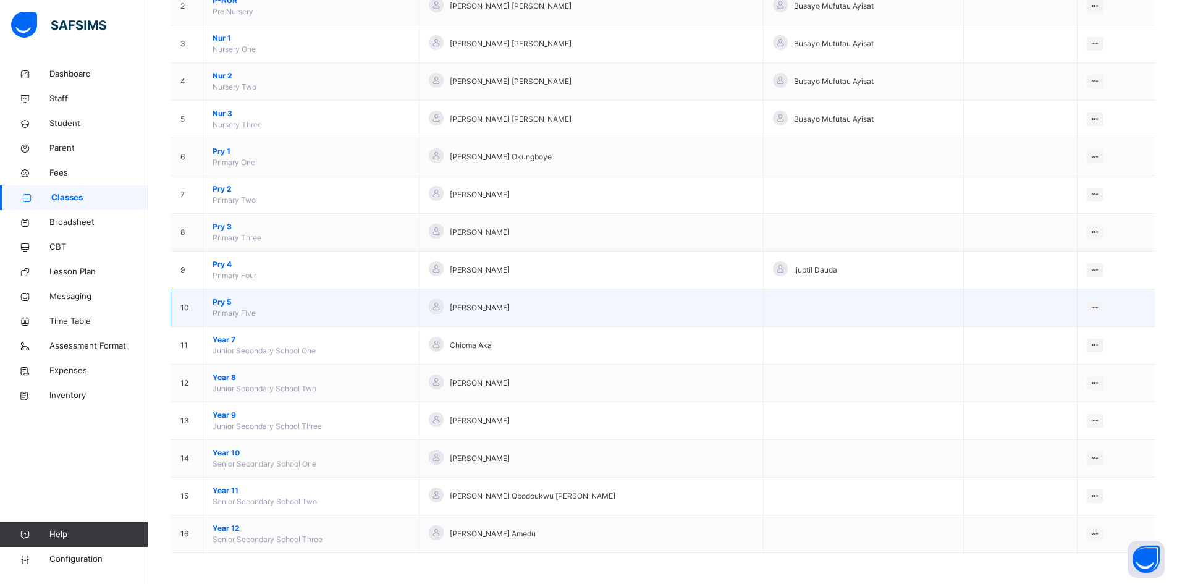
click at [220, 307] on span "Pry 5" at bounding box center [311, 302] width 197 height 11
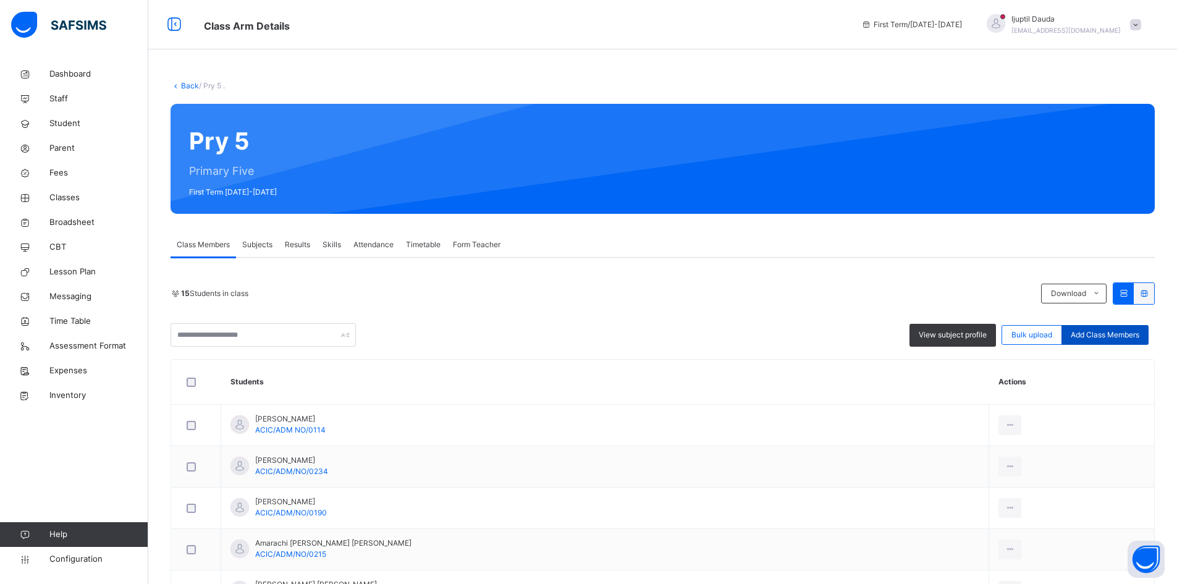
click at [949, 337] on span "Add Class Members" at bounding box center [1105, 334] width 69 height 11
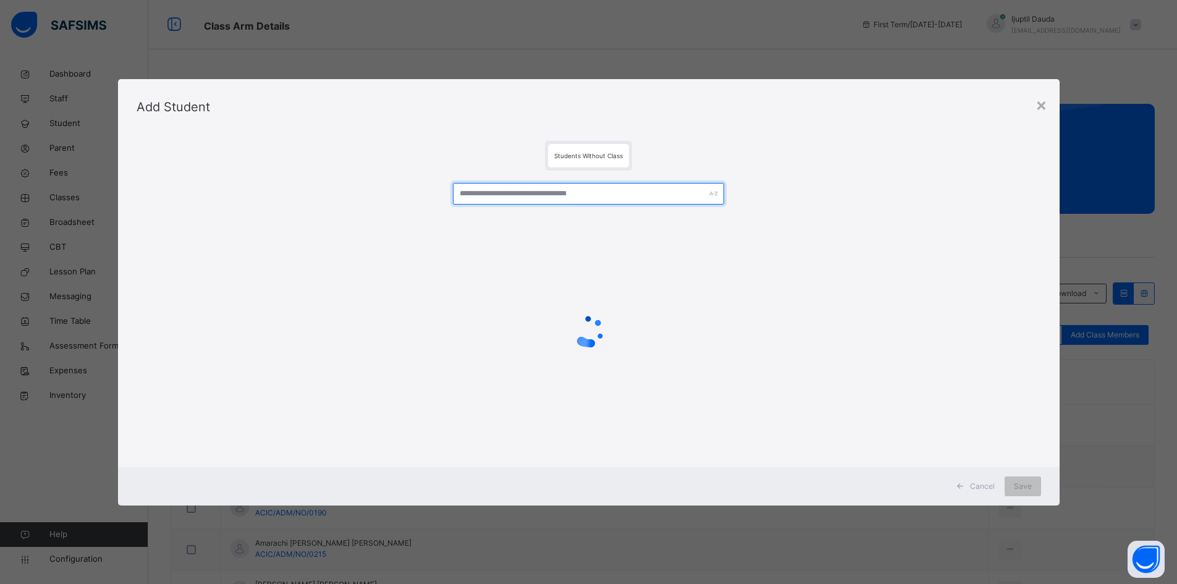
click at [514, 199] on input "text" at bounding box center [588, 194] width 271 height 22
type input "*"
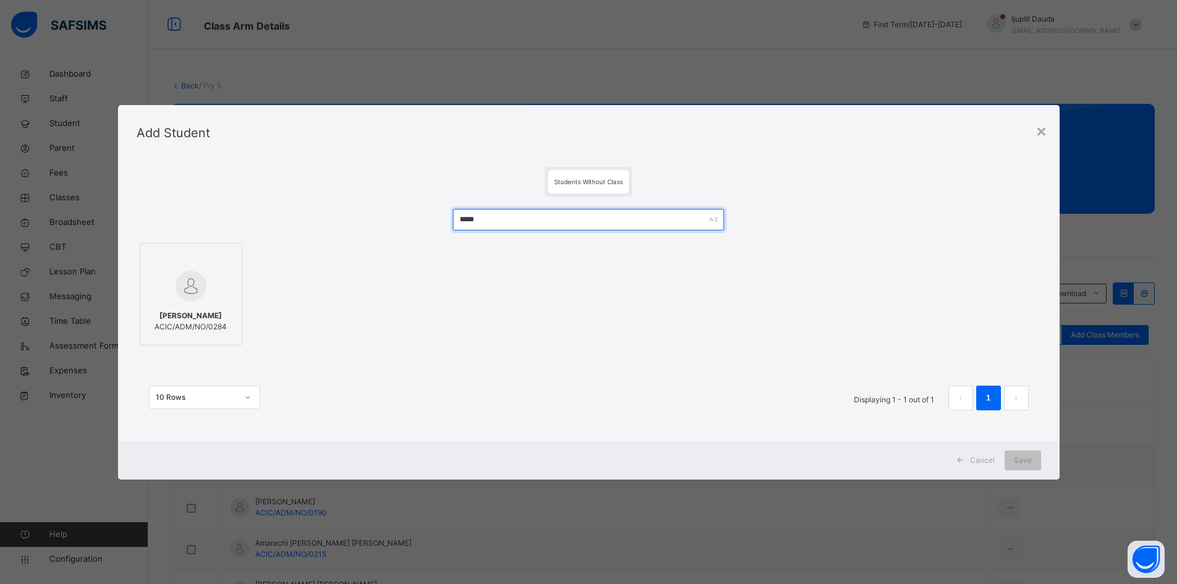
type input "*****"
click at [177, 304] on div "[PERSON_NAME] ACIC/ADM/NO/0284" at bounding box center [190, 321] width 89 height 35
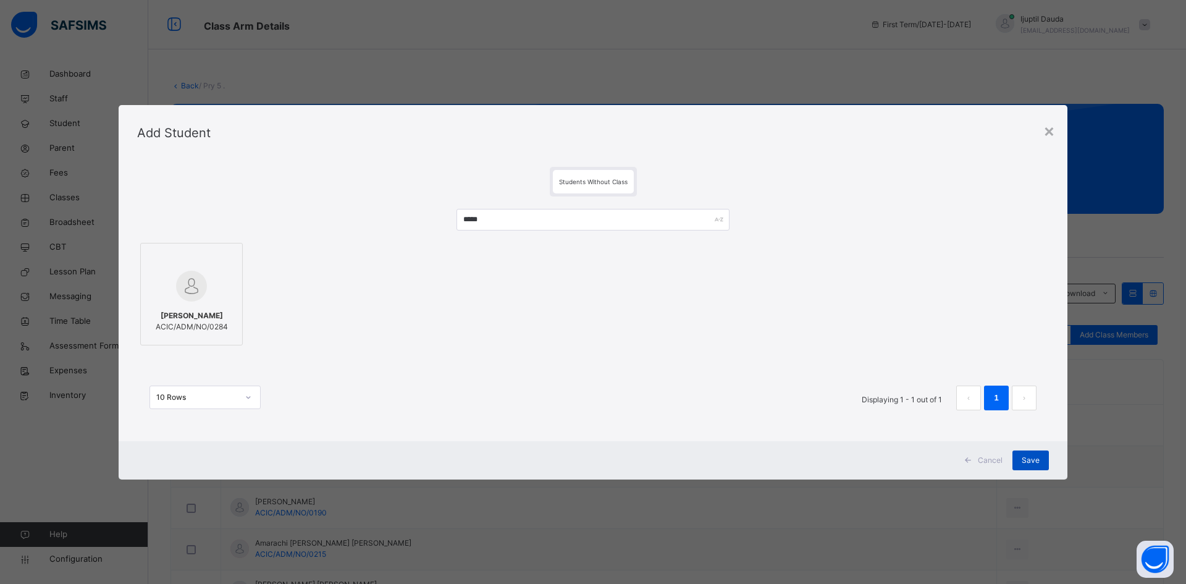
click at [949, 450] on span "Save" at bounding box center [1031, 460] width 18 height 11
